Goal: Check status: Check status

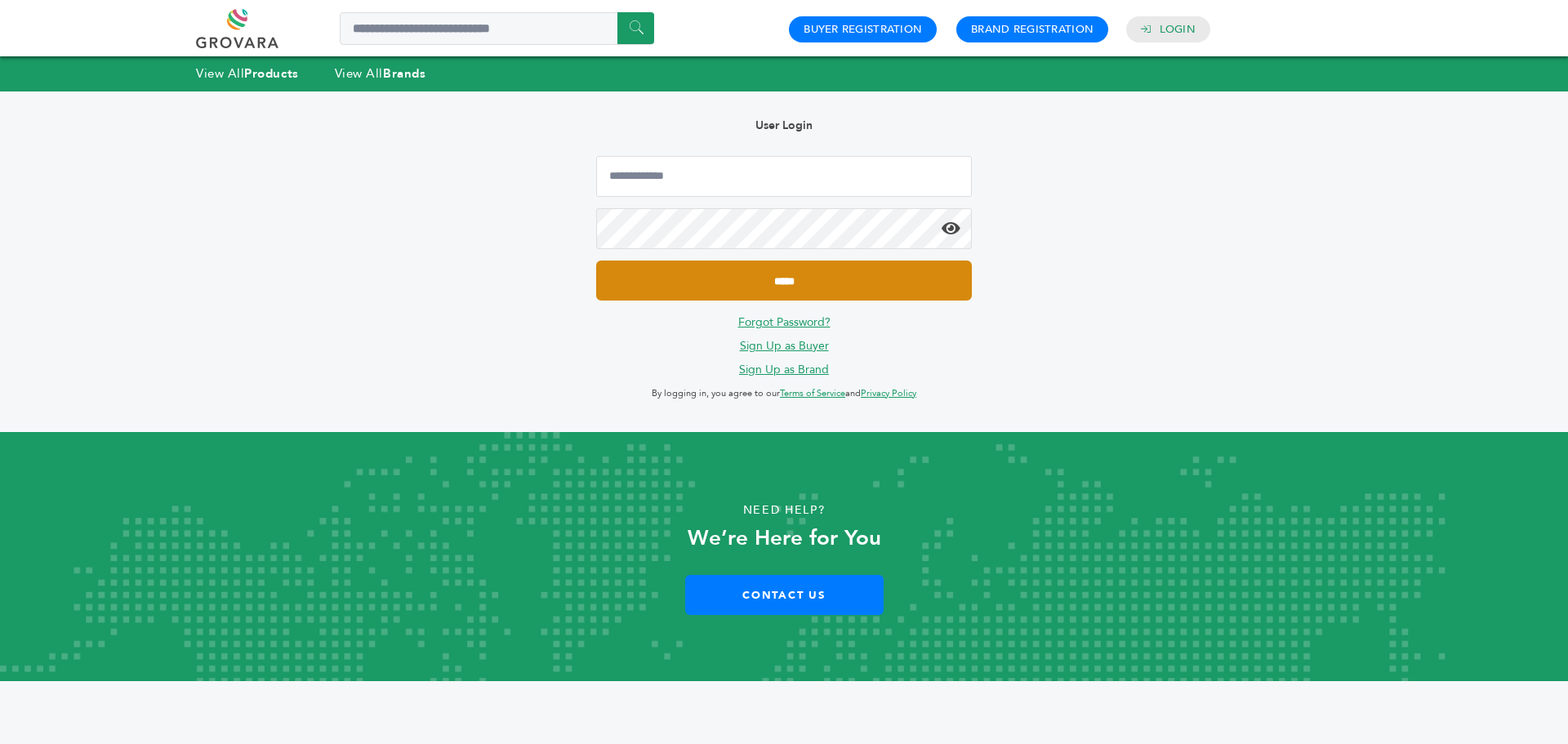
type input "**********"
click at [834, 285] on input "*****" at bounding box center [784, 280] width 375 height 40
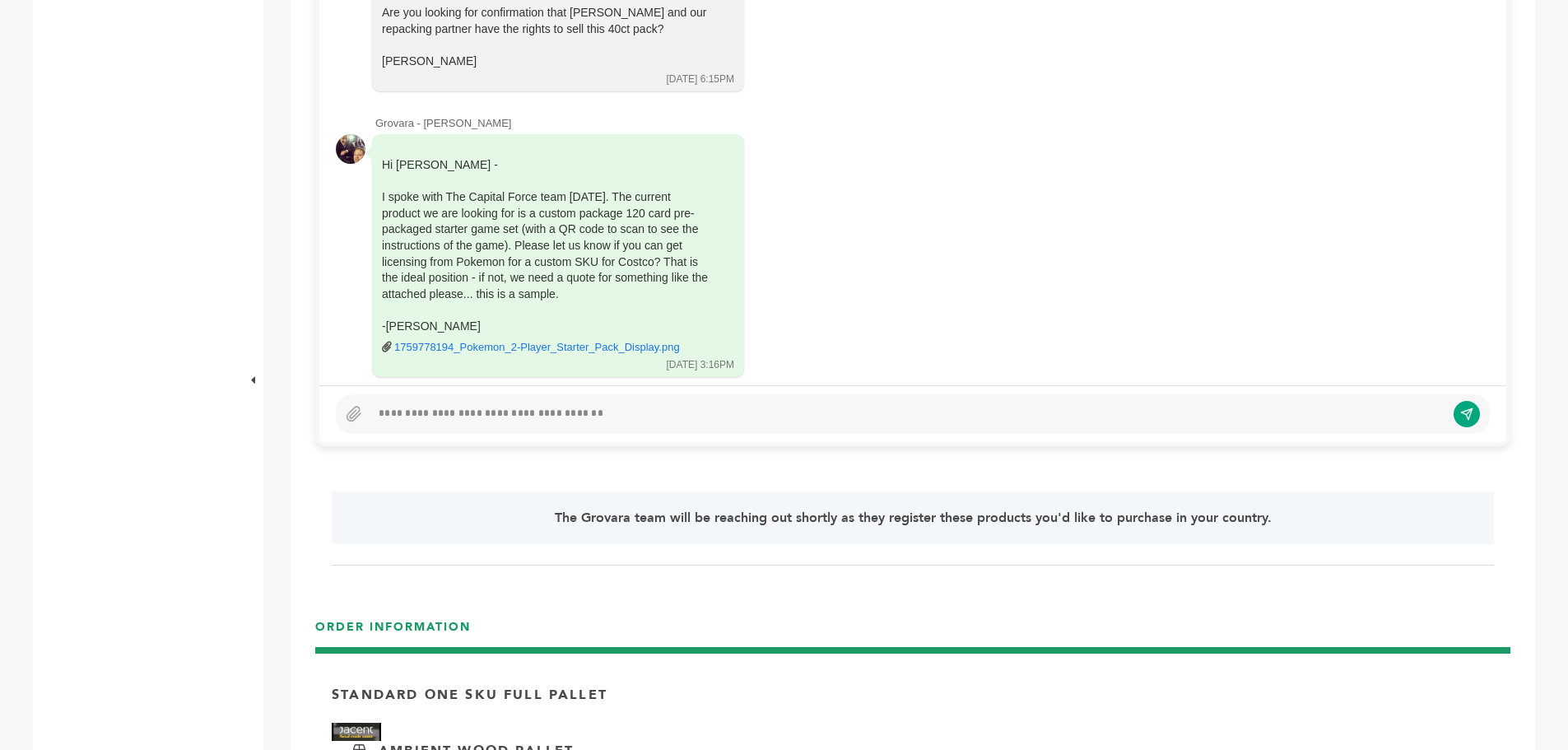
scroll to position [397, 0]
drag, startPoint x: 522, startPoint y: 330, endPoint x: 569, endPoint y: 303, distance: 54.2
click at [523, 338] on link "1759778194_Pokemon_2-Player_Starter_Pack_Display.png" at bounding box center [537, 345] width 286 height 14
drag, startPoint x: 1028, startPoint y: 95, endPoint x: 922, endPoint y: 92, distance: 106.0
click at [517, 338] on link "1759778194_Pokemon_2-Player_Starter_Pack_Display.png" at bounding box center [537, 345] width 286 height 14
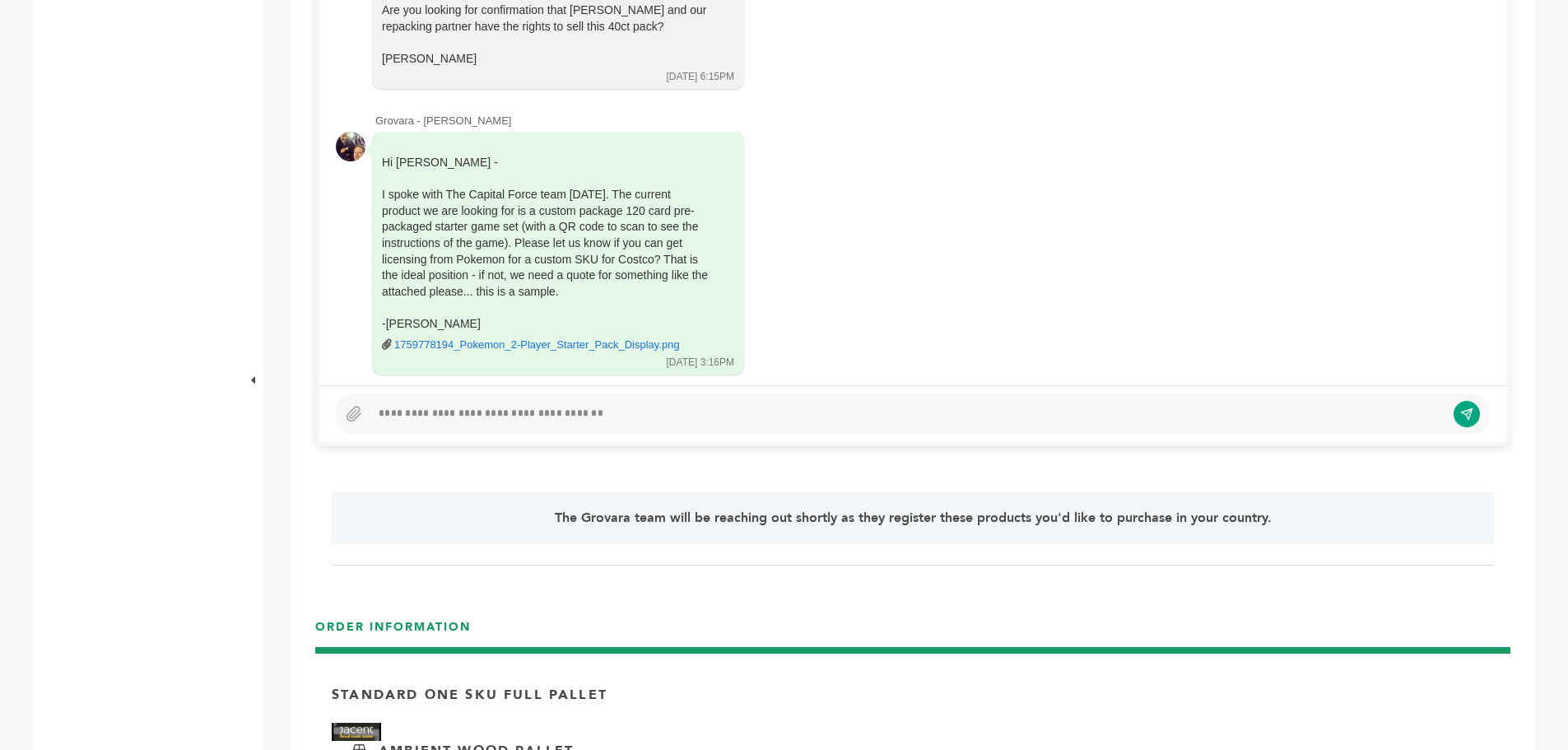
click at [484, 409] on div at bounding box center [908, 414] width 1075 height 20
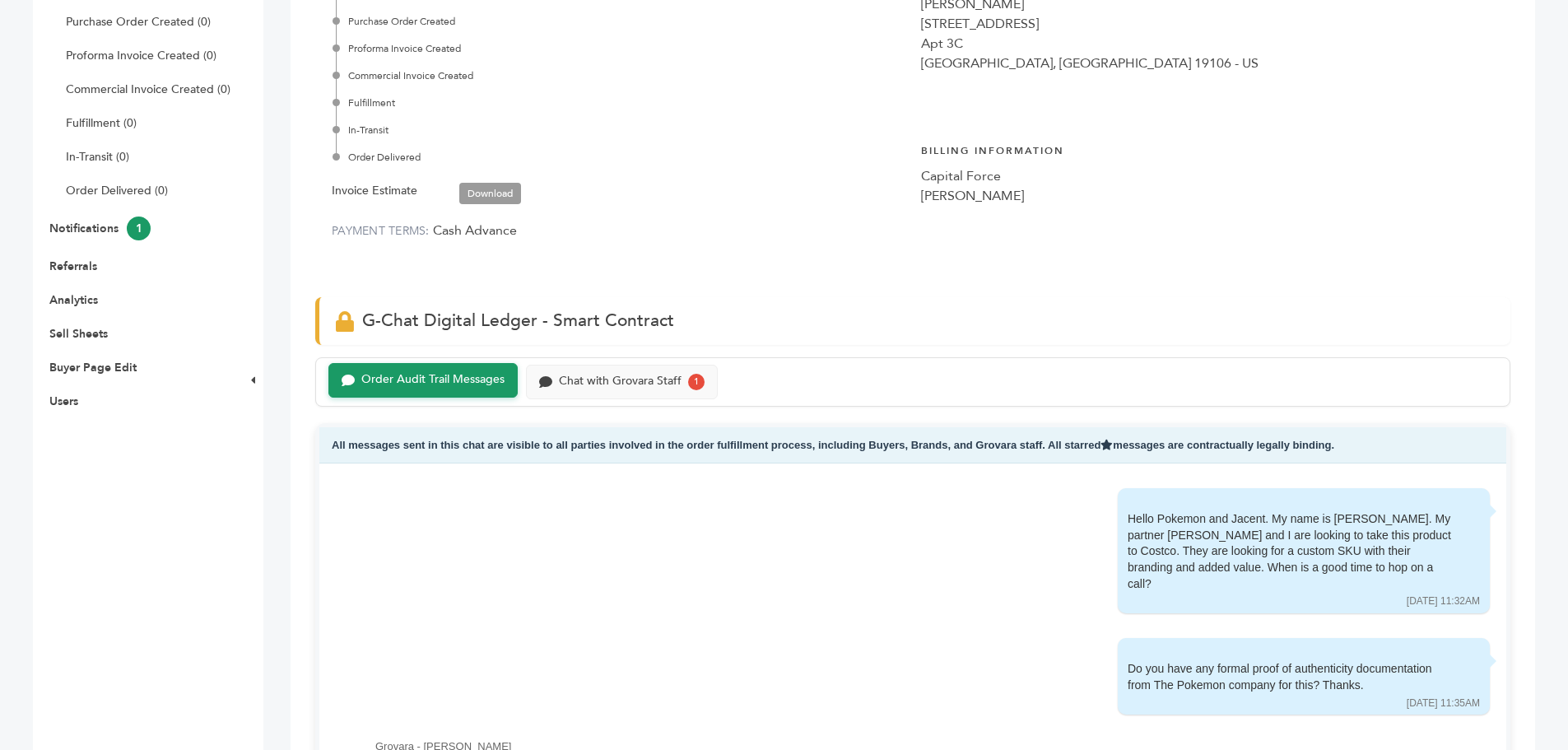
scroll to position [247, 0]
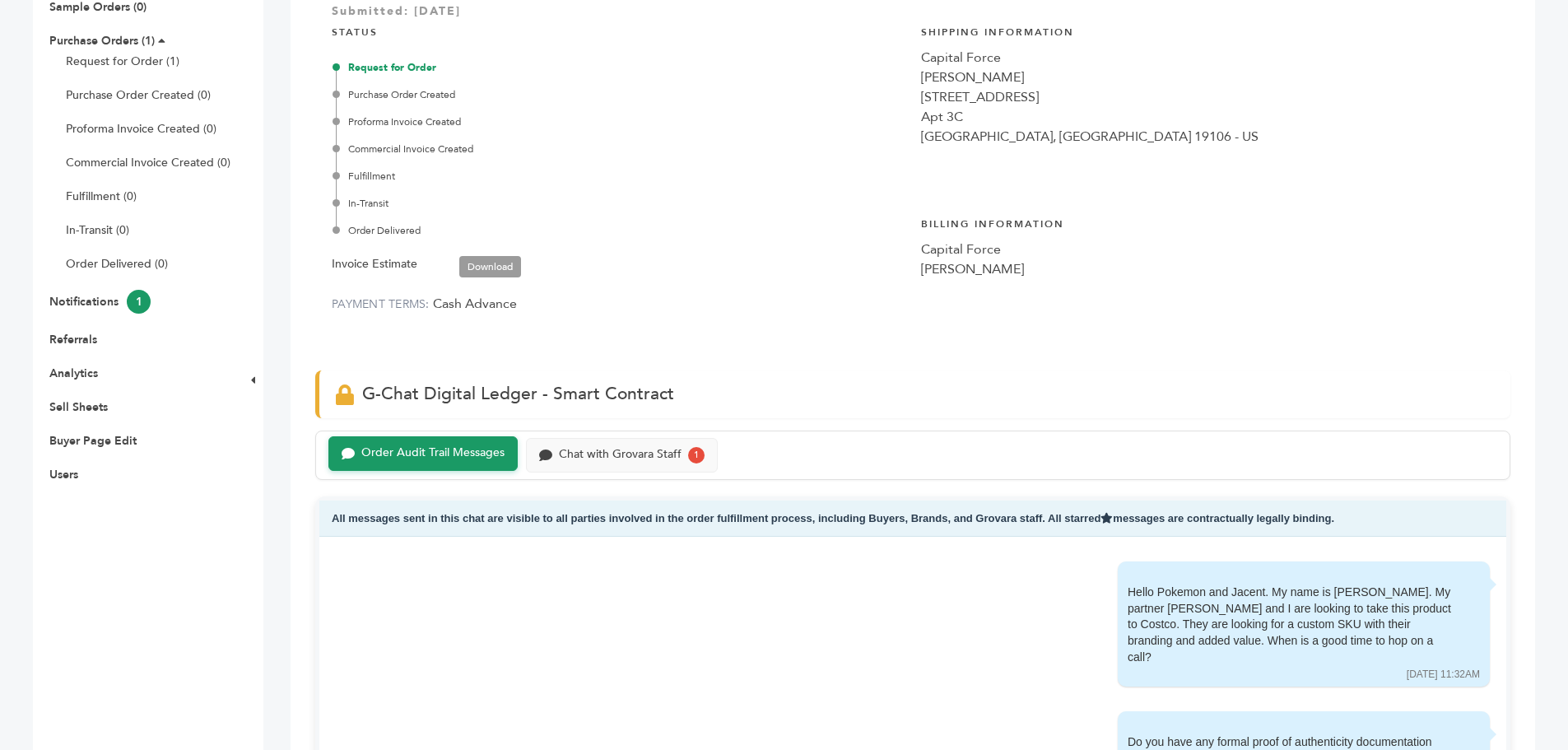
drag, startPoint x: 440, startPoint y: 447, endPoint x: 476, endPoint y: 434, distance: 38.3
click at [440, 447] on div "Order Audit Trail Messages" at bounding box center [432, 453] width 143 height 14
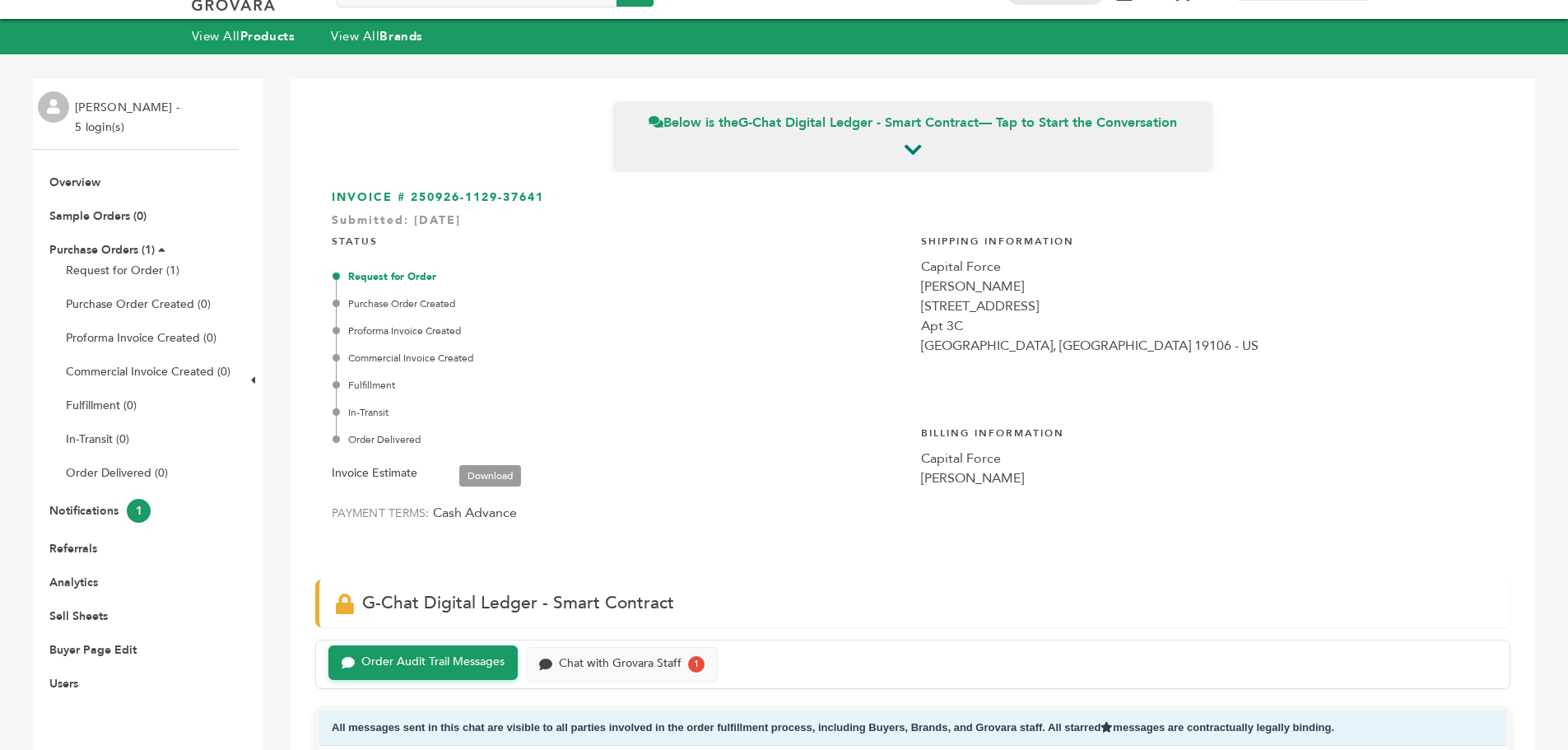
scroll to position [165, 0]
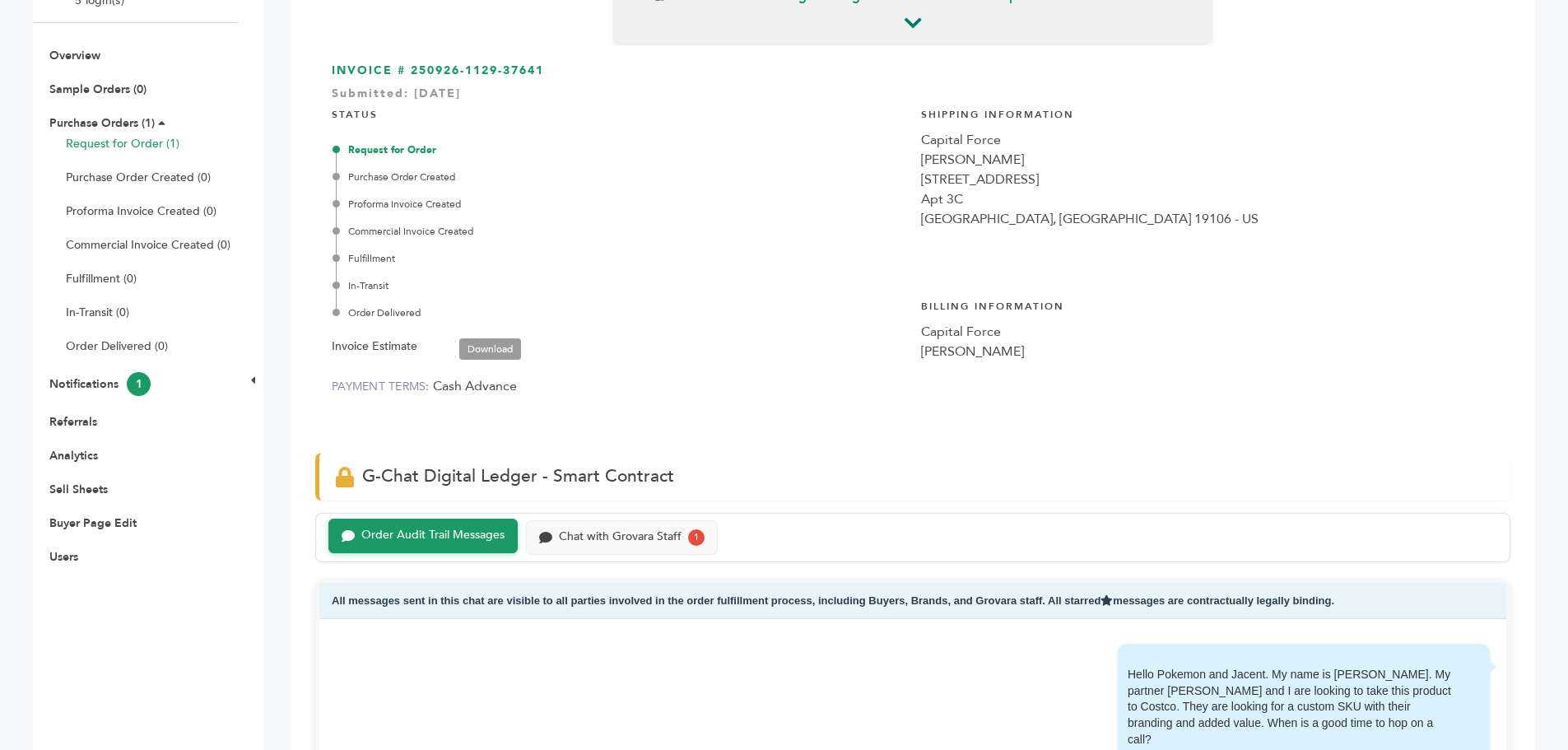
click at [141, 143] on link "Request for Order (1)" at bounding box center [122, 143] width 113 height 15
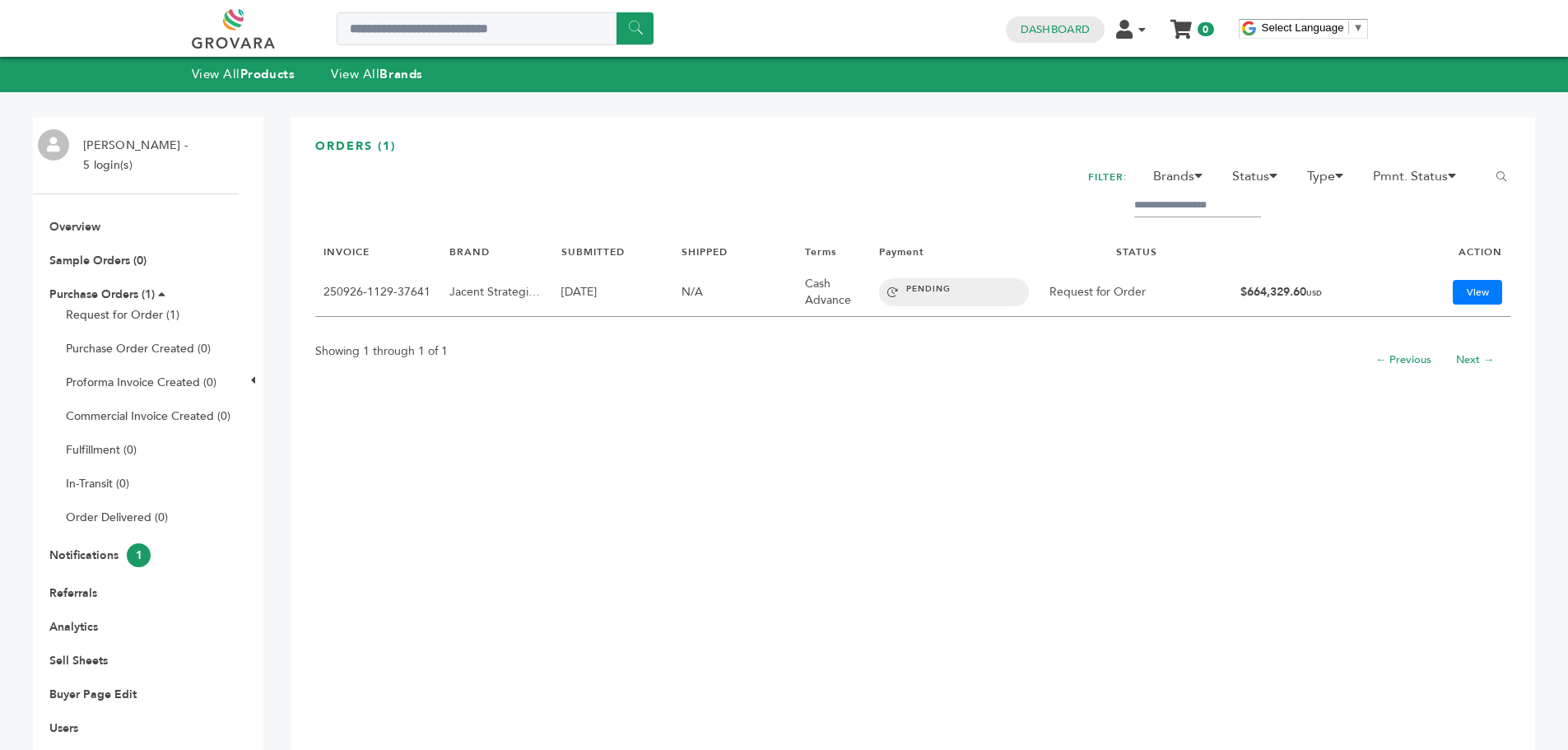
click at [236, 29] on link at bounding box center [251, 29] width 120 height 40
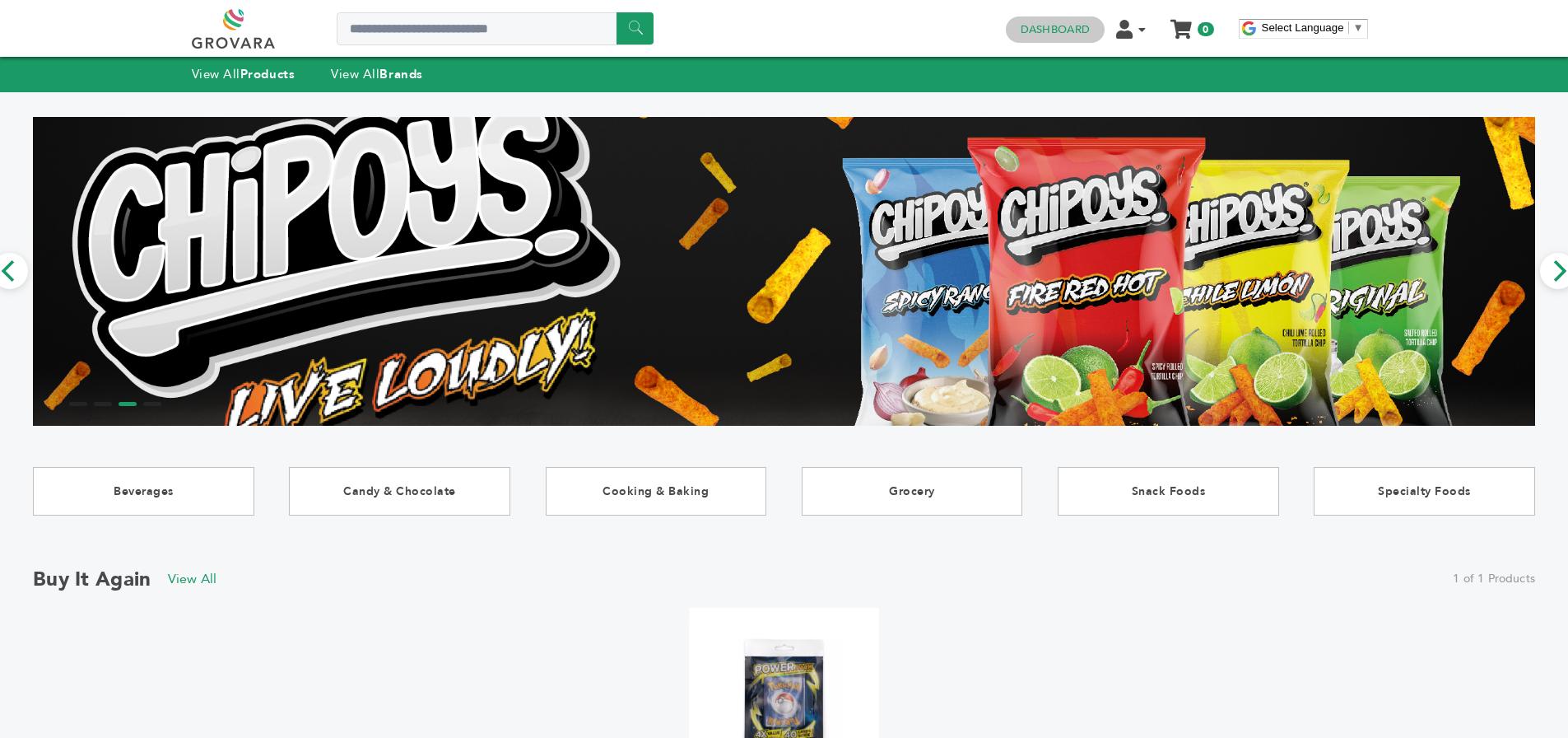
click at [1052, 25] on link "Dashboard" at bounding box center [1055, 30] width 69 height 14
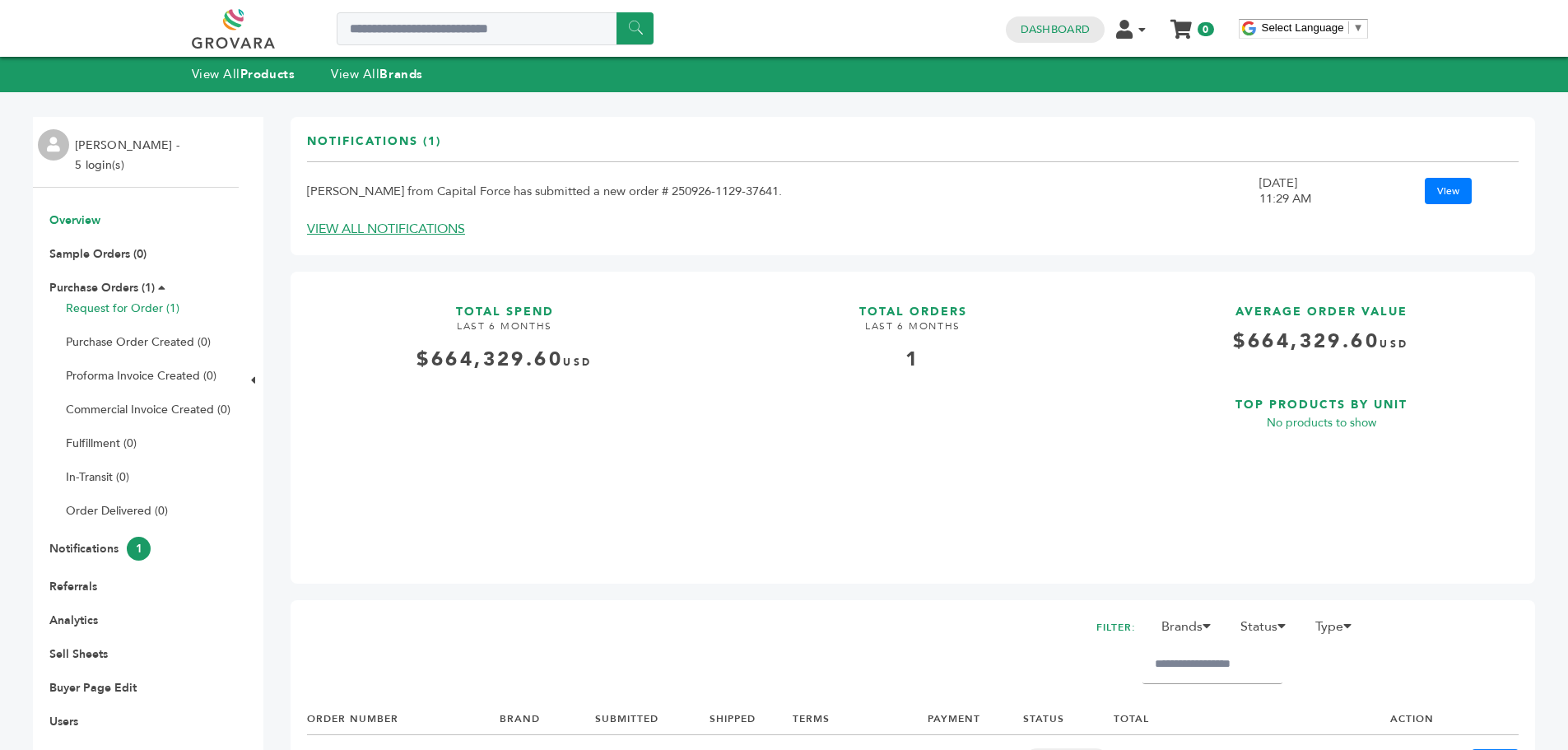
click at [95, 310] on link "Request for Order (1)" at bounding box center [122, 308] width 113 height 15
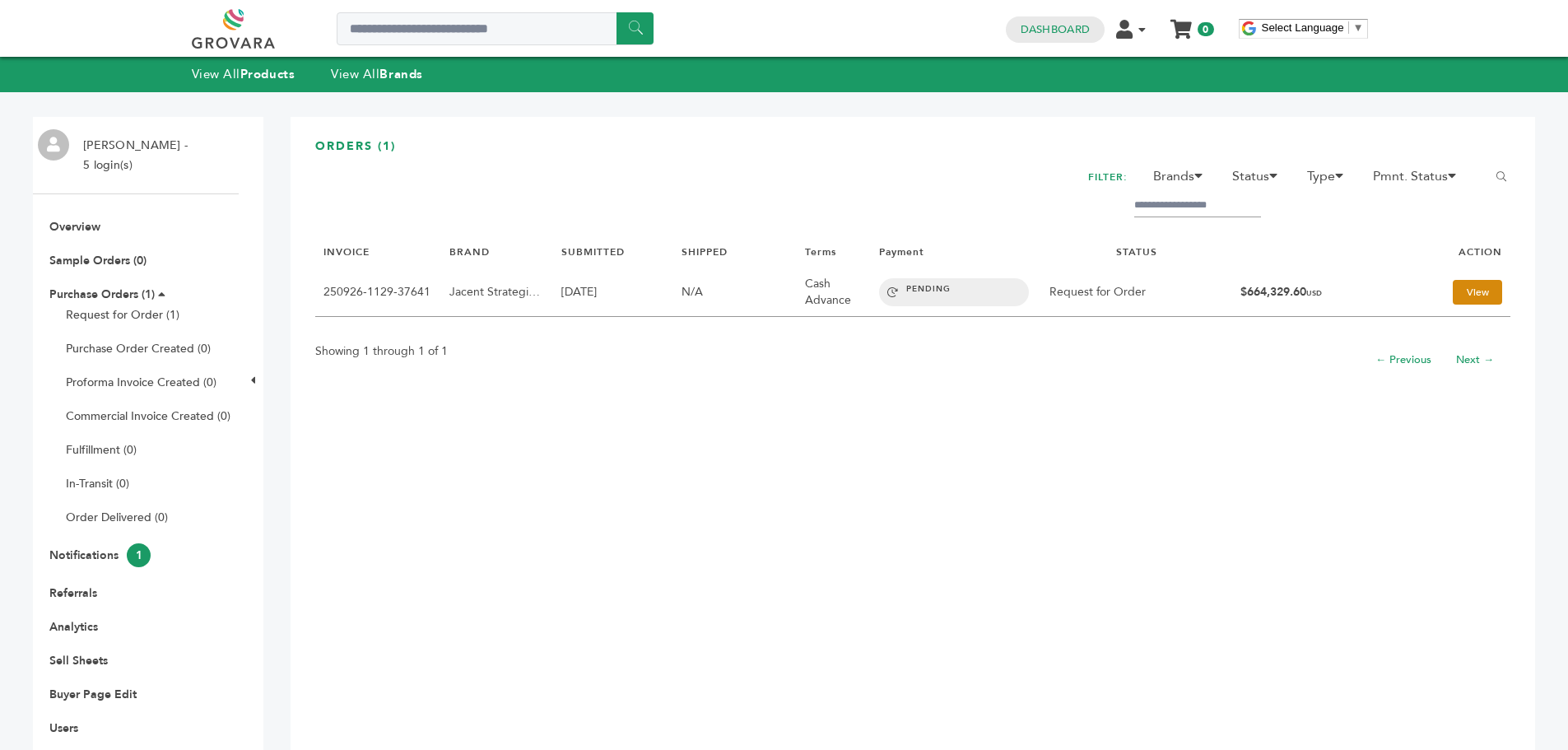
click at [1464, 285] on link "View" at bounding box center [1477, 292] width 50 height 24
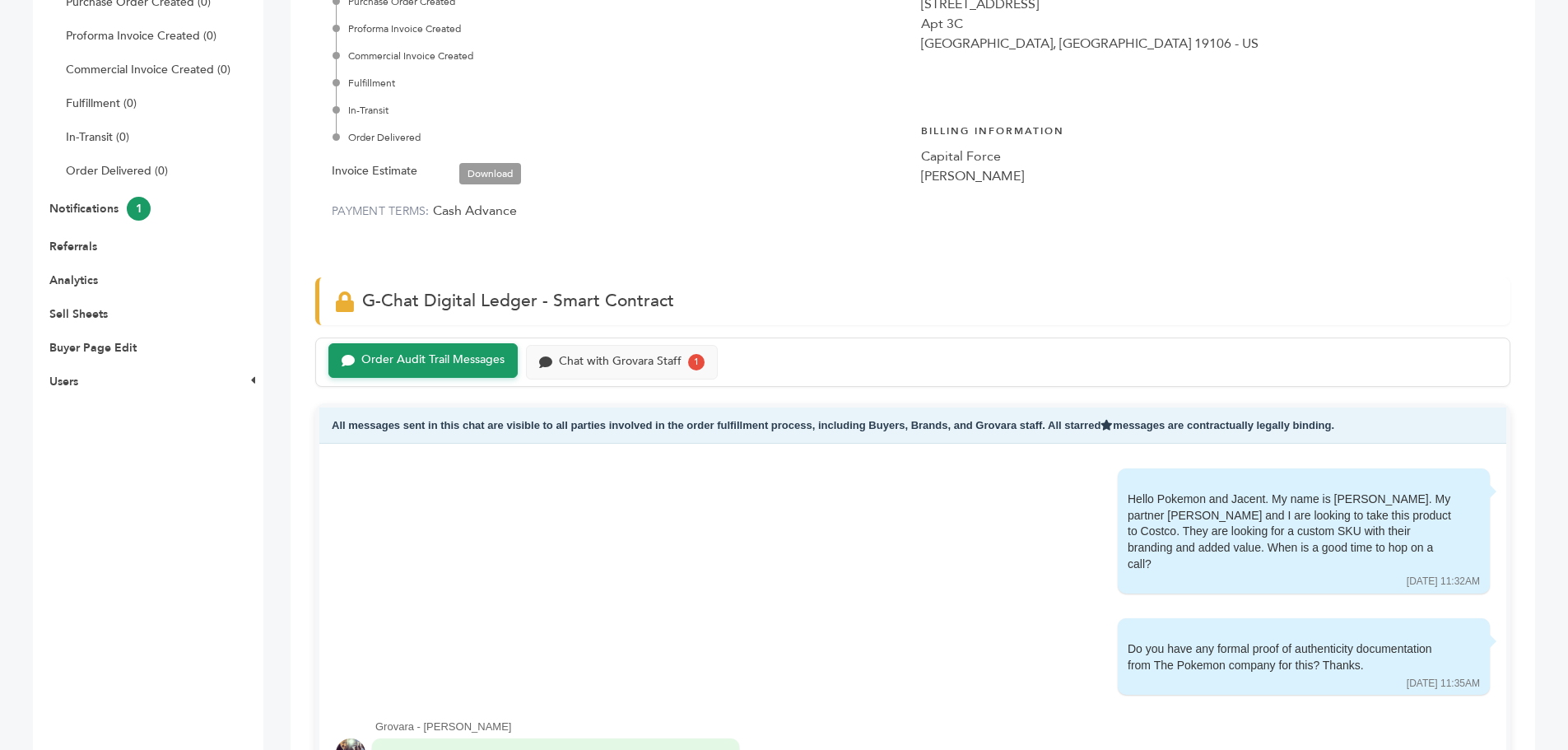
scroll to position [330, 0]
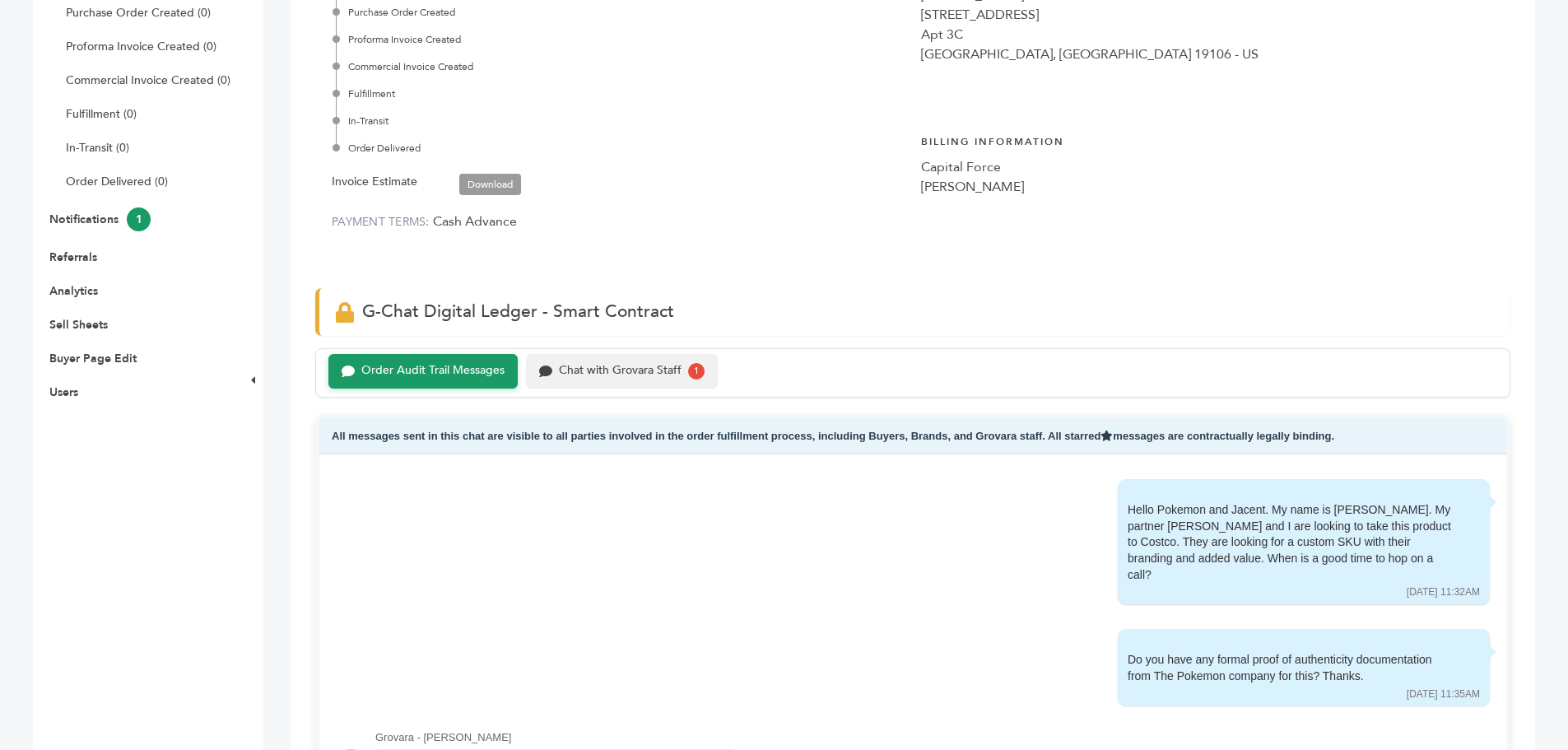
click at [608, 366] on div "Chat with Grovara Staff" at bounding box center [621, 371] width 122 height 14
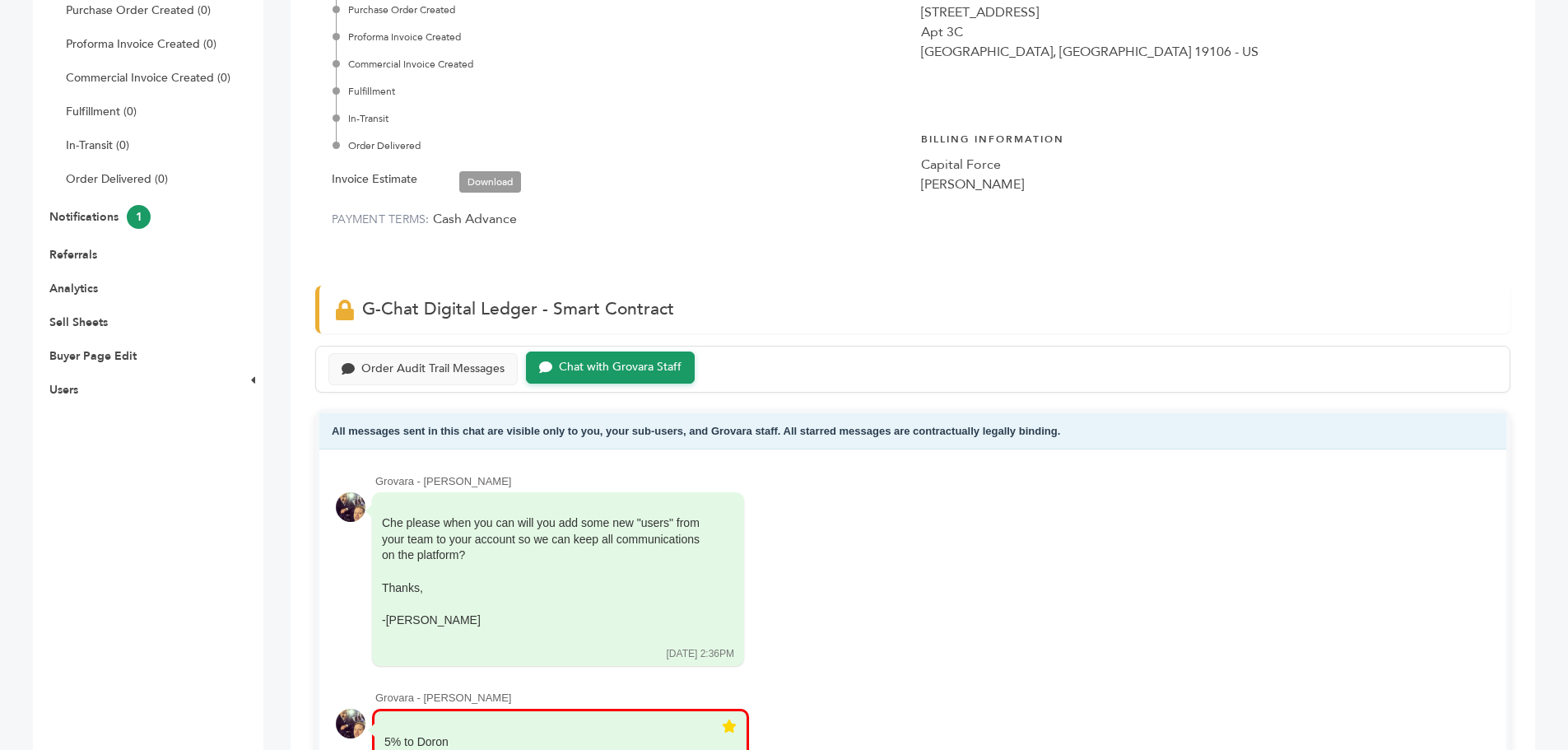
scroll to position [330, 0]
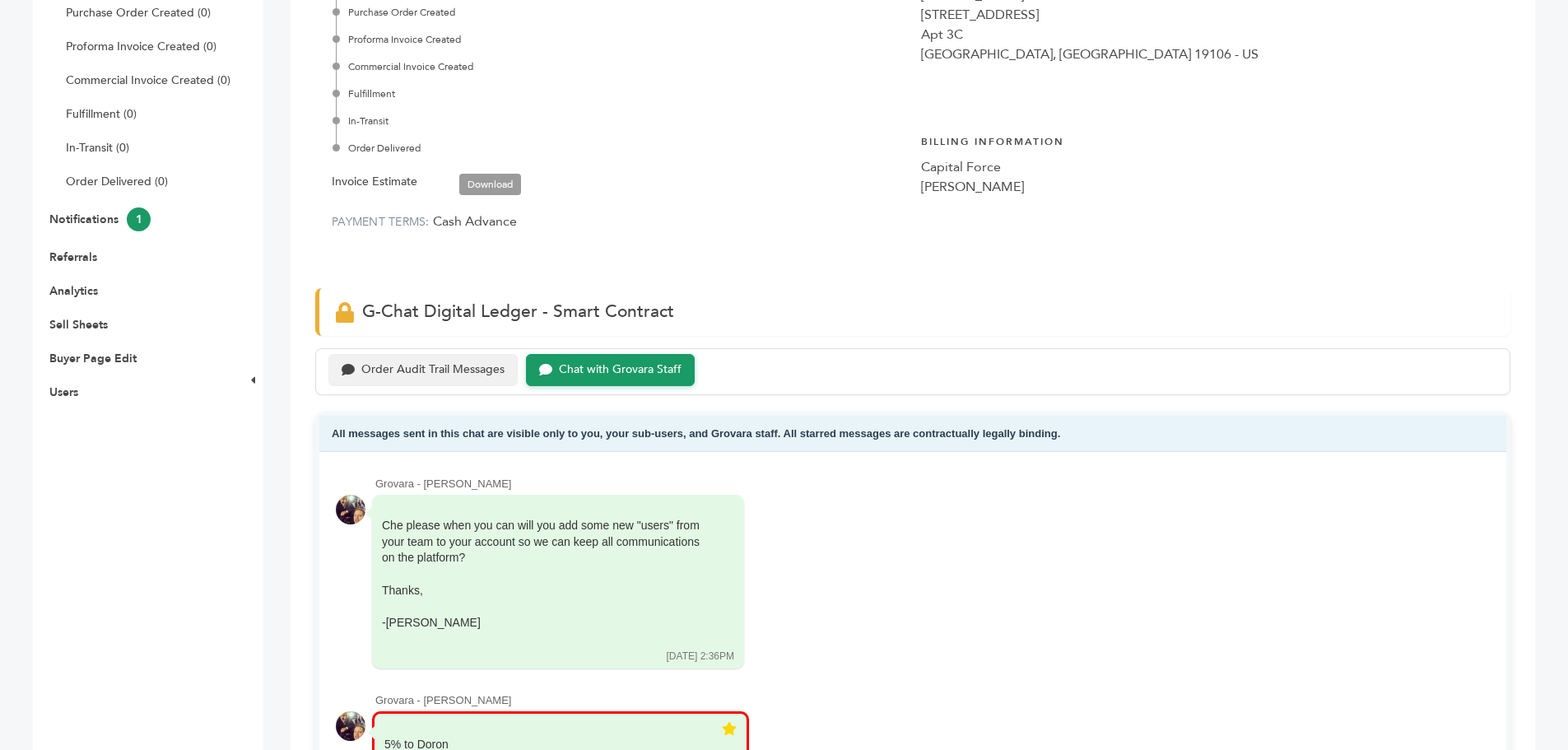
click at [404, 367] on div "Order Audit Trail Messages" at bounding box center [432, 370] width 143 height 14
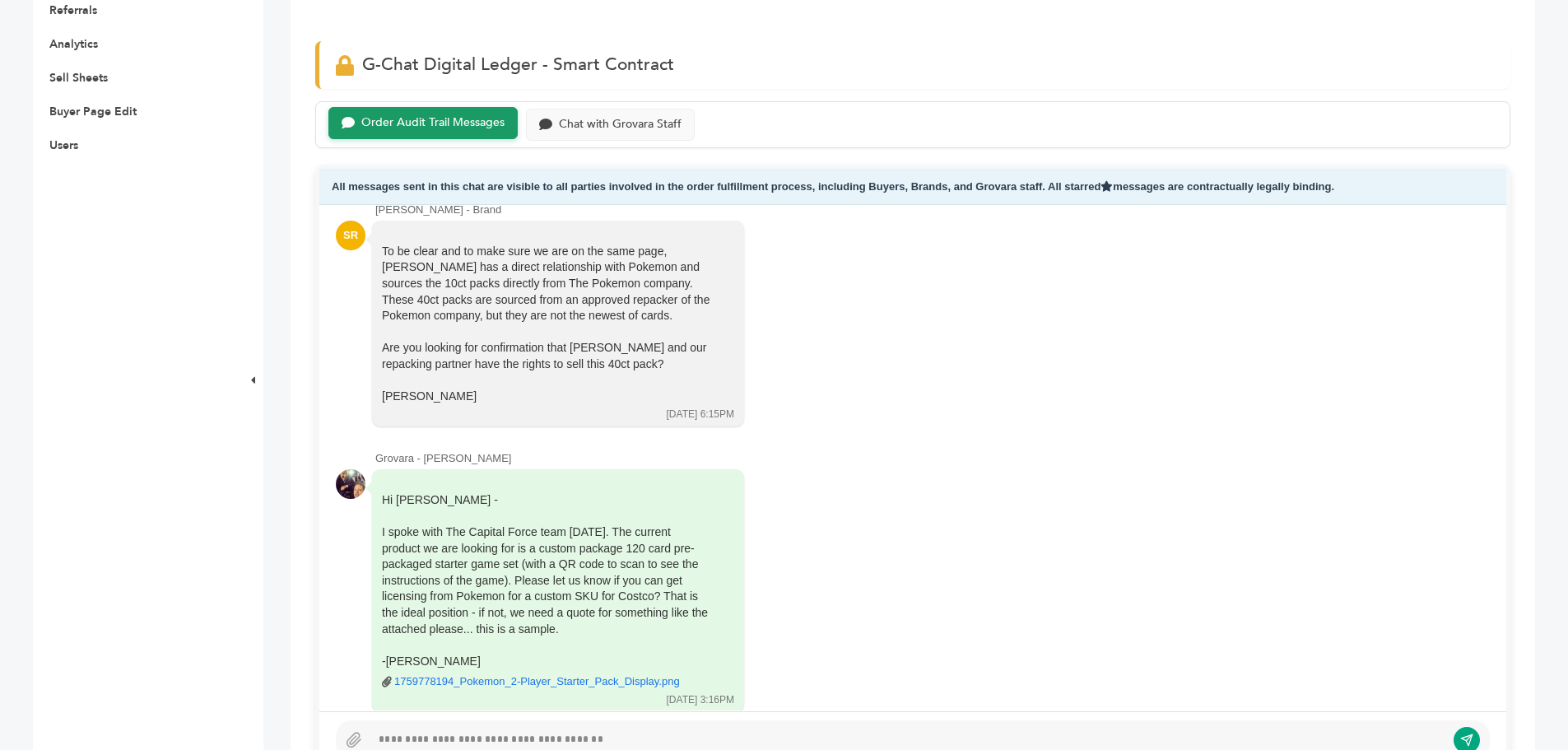
scroll to position [398, 0]
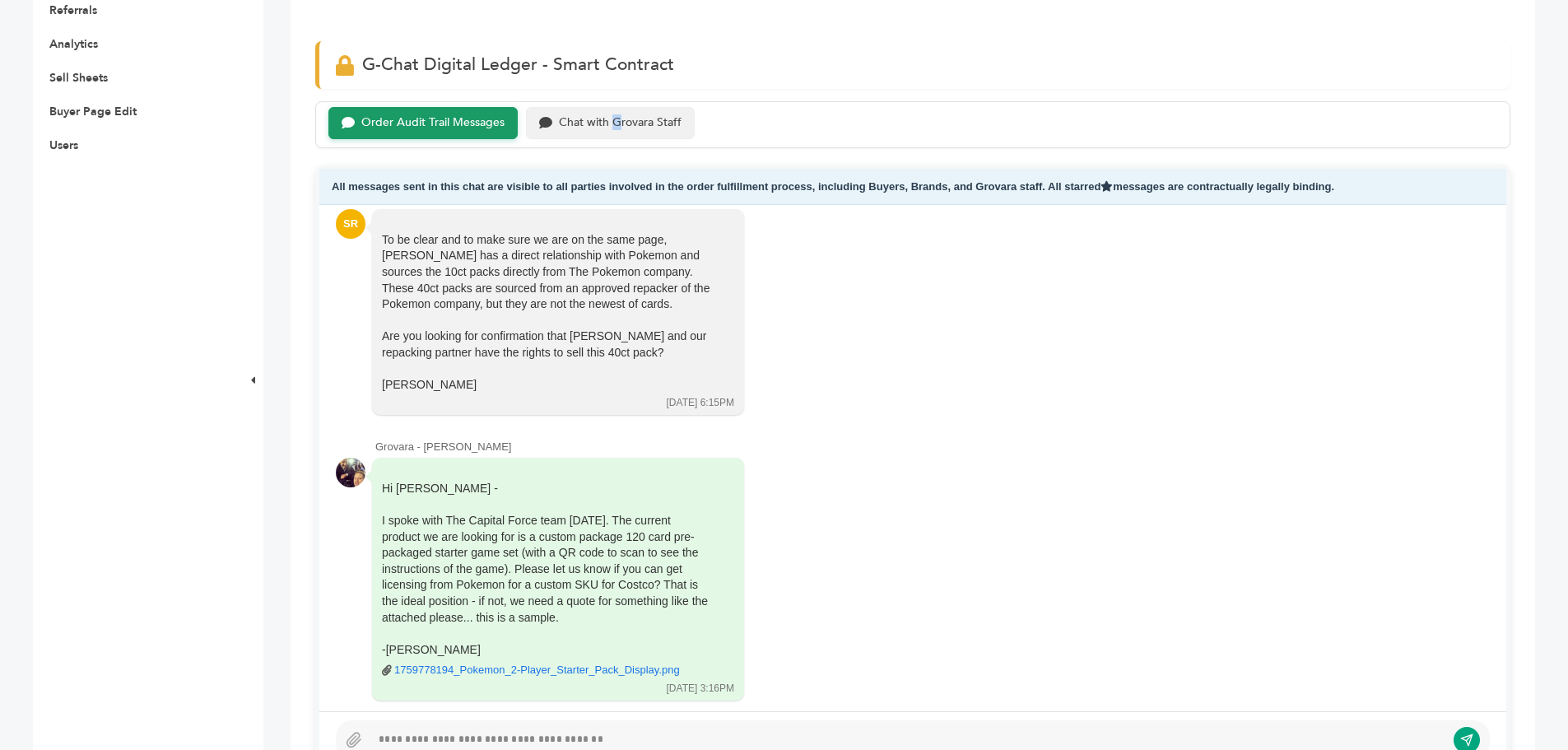
click at [616, 116] on div "Chat with Grovara Staff" at bounding box center [621, 123] width 122 height 14
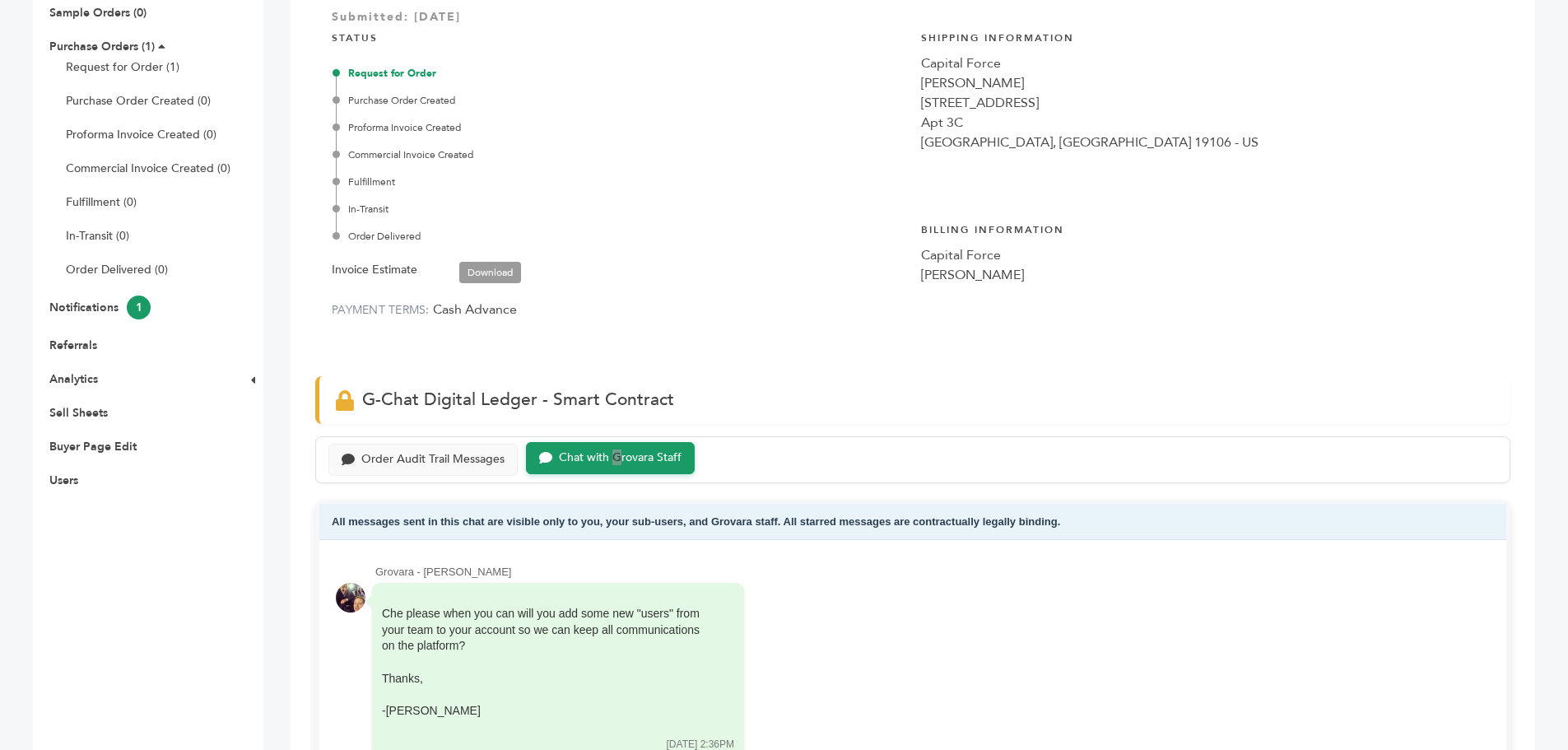
scroll to position [247, 0]
